Goal: Find specific page/section: Find specific page/section

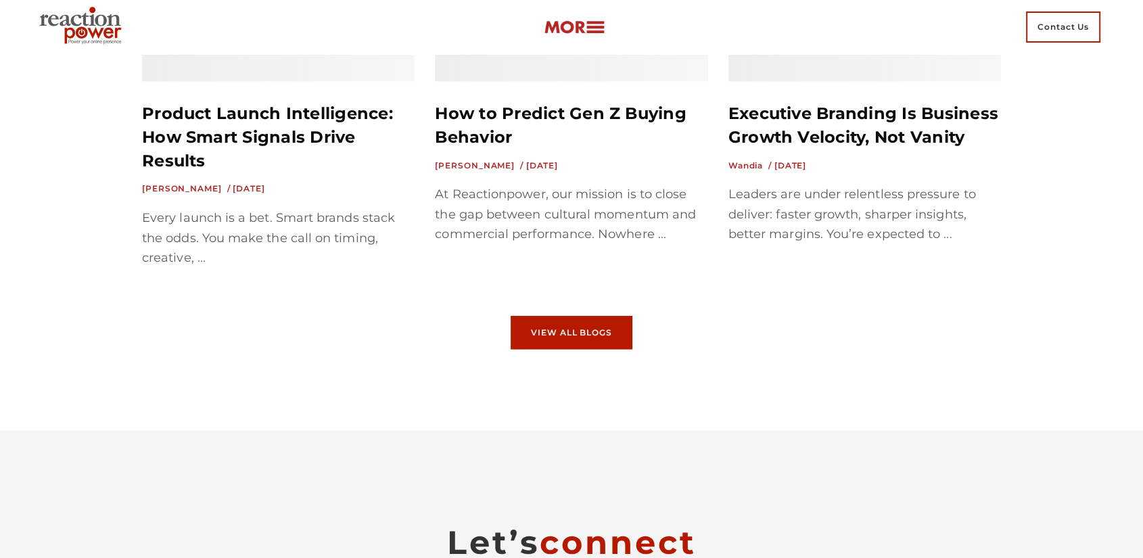
scroll to position [9031, 0]
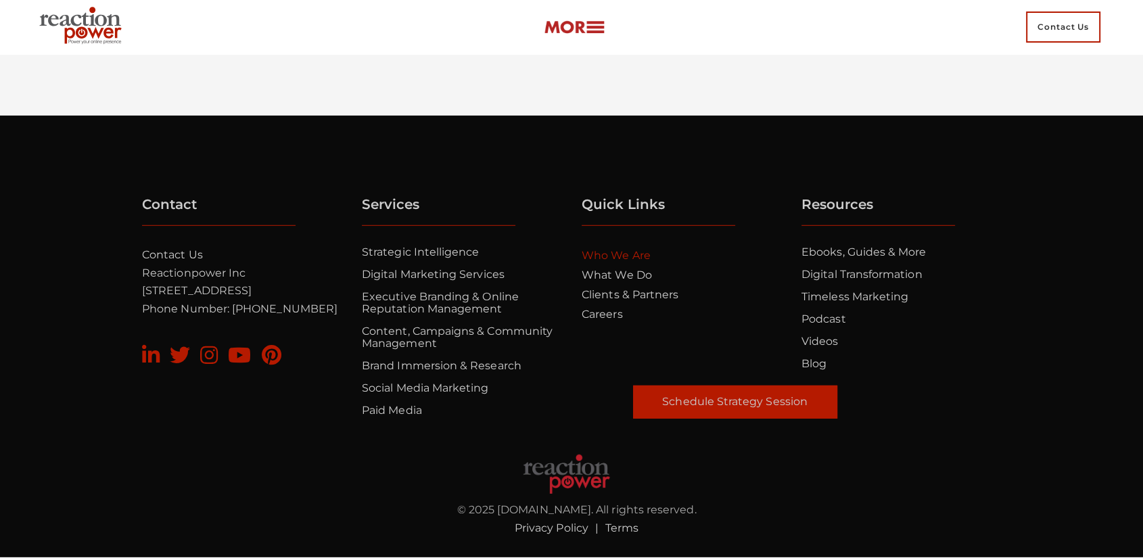
click at [634, 258] on link "Who we are" at bounding box center [616, 255] width 69 height 13
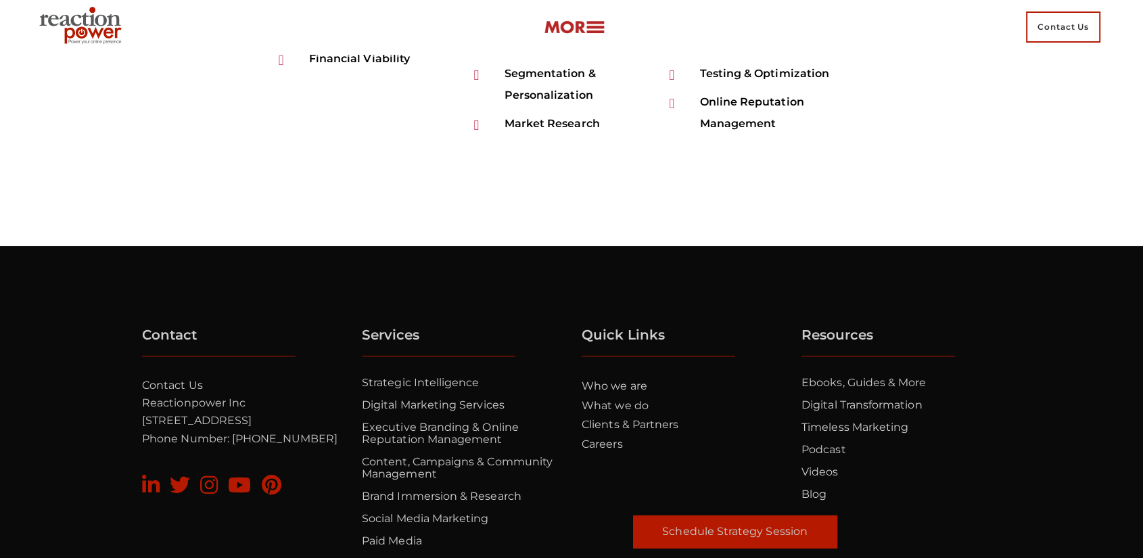
scroll to position [4725, 0]
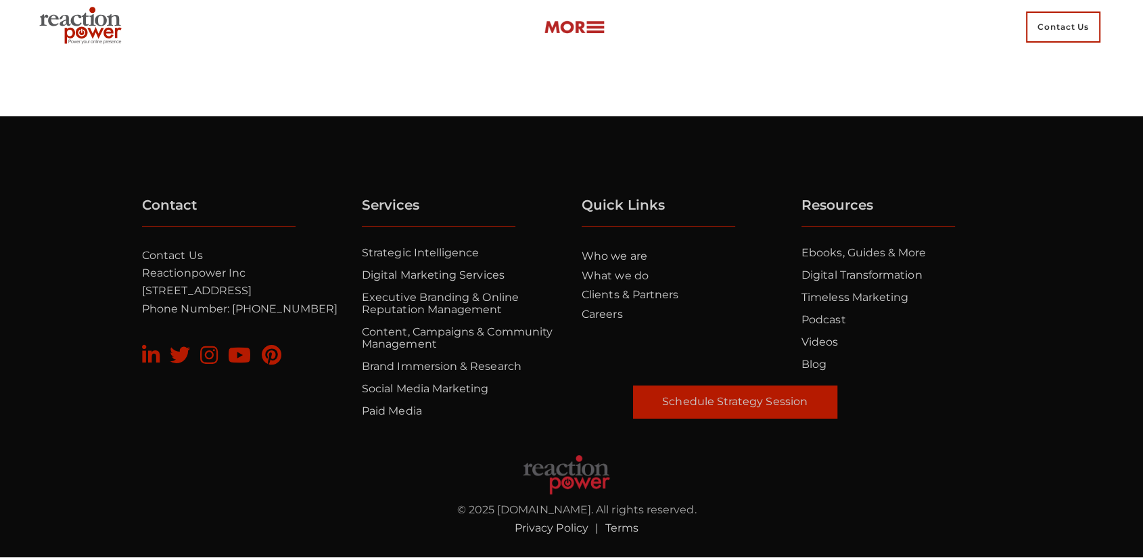
drag, startPoint x: 1153, startPoint y: 35, endPoint x: 1153, endPoint y: 539, distance: 503.9
click at [609, 300] on link "Clients & Partners" at bounding box center [630, 294] width 97 height 13
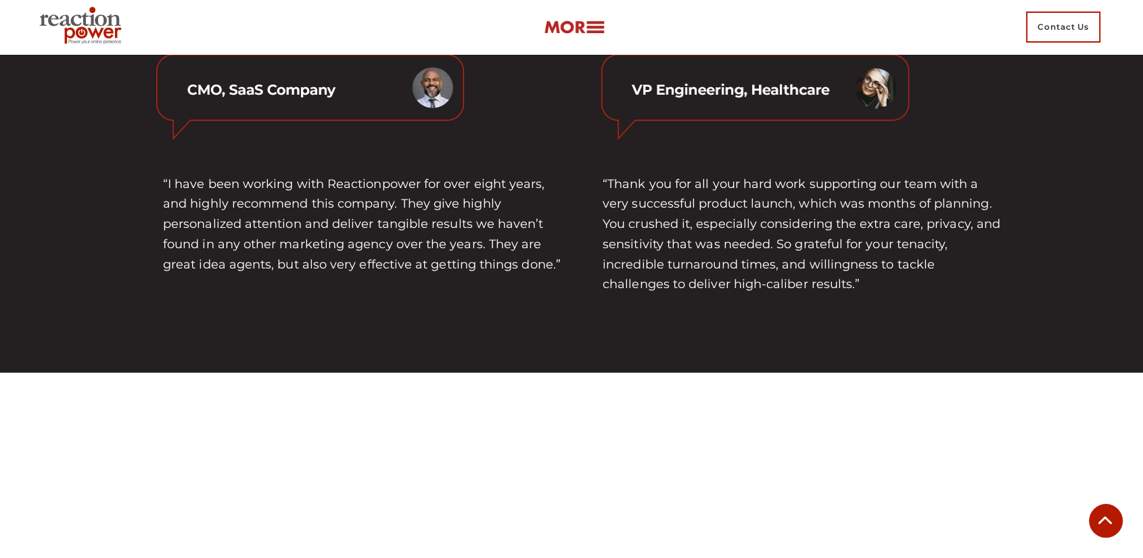
scroll to position [4655, 0]
